Goal: Information Seeking & Learning: Learn about a topic

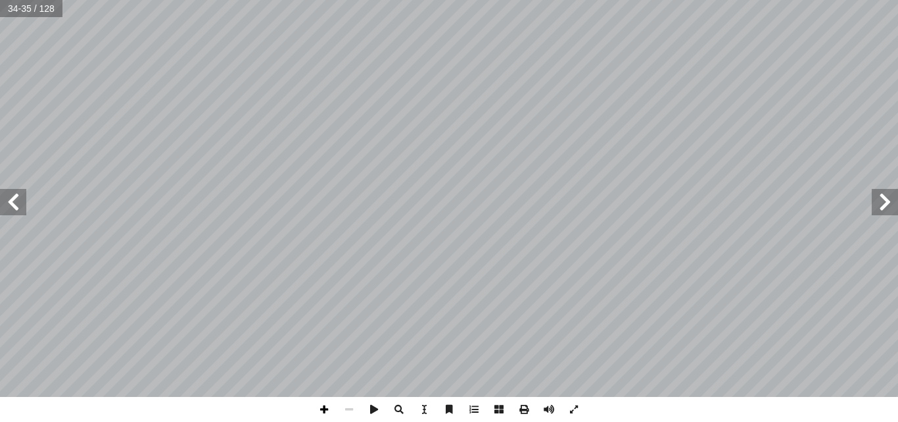
click at [327, 411] on span at bounding box center [324, 409] width 25 height 25
click at [323, 408] on span at bounding box center [324, 409] width 25 height 25
click at [349, 412] on span at bounding box center [349, 409] width 25 height 25
click at [11, 208] on span at bounding box center [13, 202] width 26 height 26
click at [322, 410] on span at bounding box center [324, 409] width 25 height 25
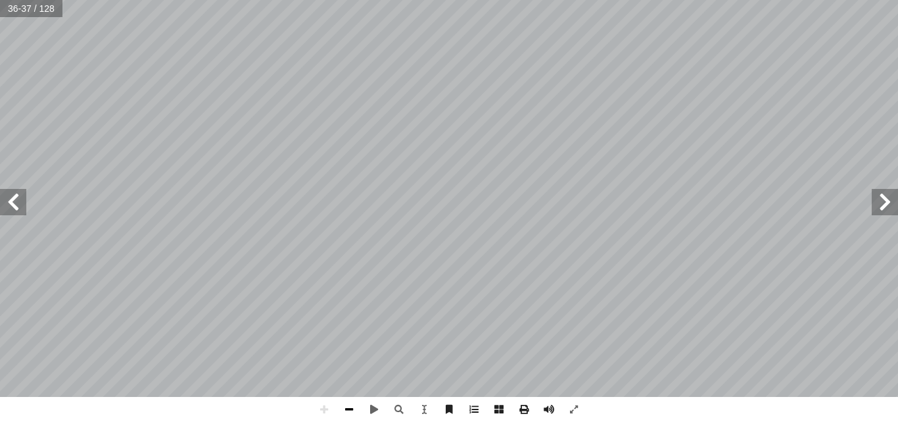
click at [347, 407] on span at bounding box center [349, 409] width 25 height 25
